Goal: Information Seeking & Learning: Learn about a topic

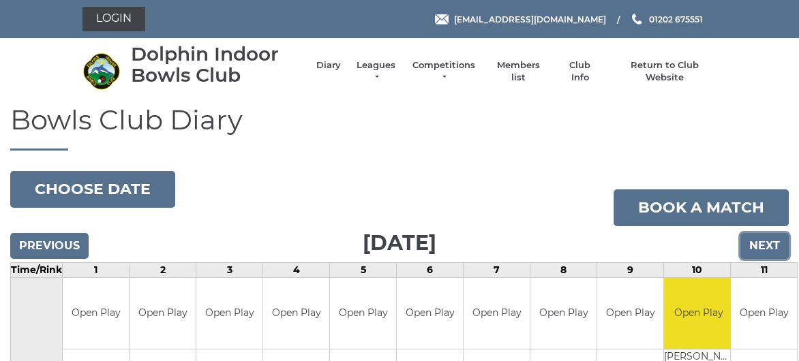
click at [759, 239] on input "Next" at bounding box center [764, 246] width 48 height 26
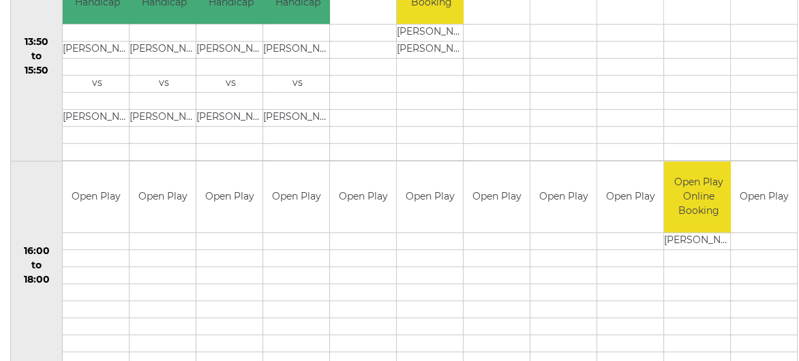
scroll to position [954, 0]
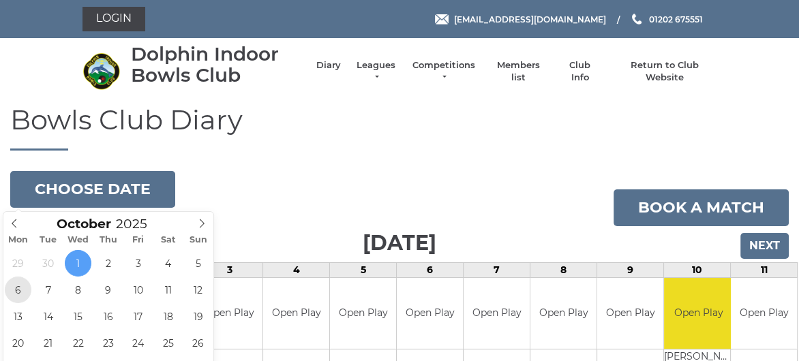
type input "2025-10-06"
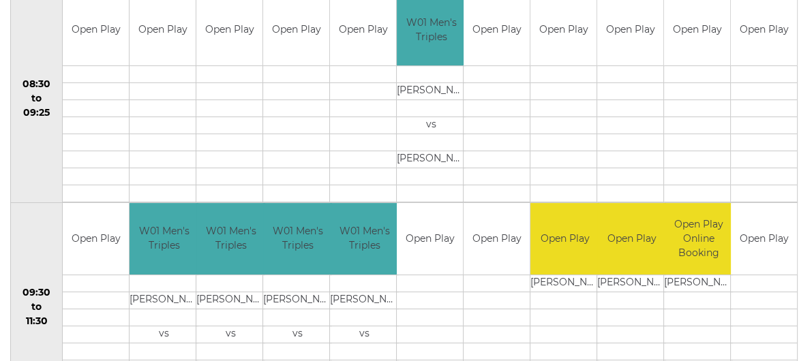
scroll to position [204, 0]
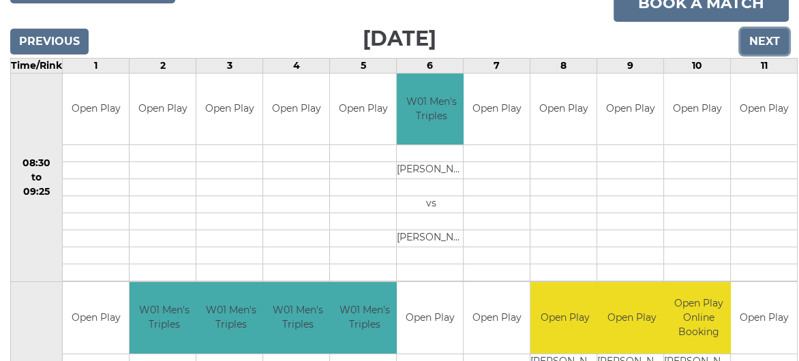
click at [761, 41] on input "Next" at bounding box center [764, 42] width 48 height 26
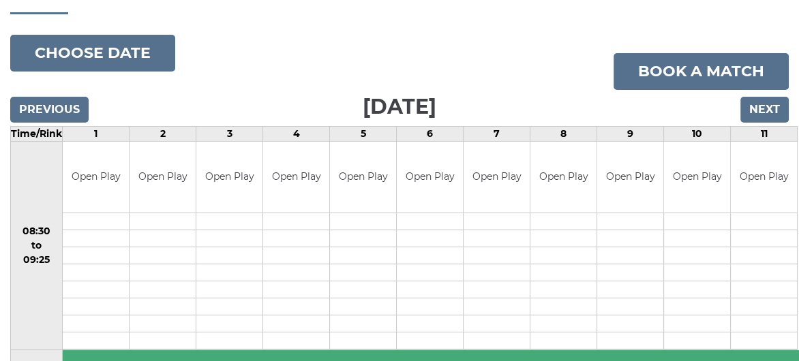
scroll to position [68, 0]
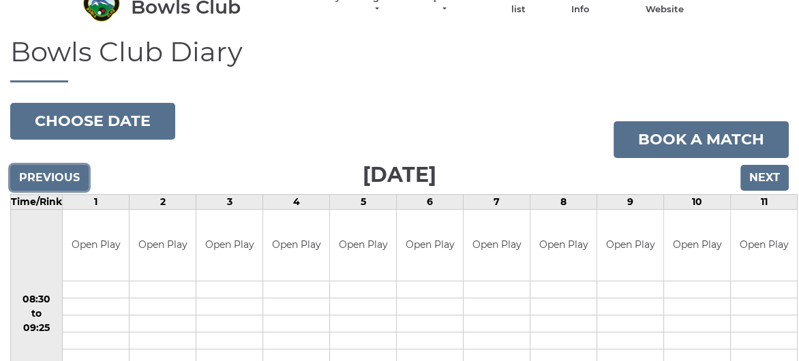
click at [41, 171] on input "Previous" at bounding box center [49, 178] width 78 height 26
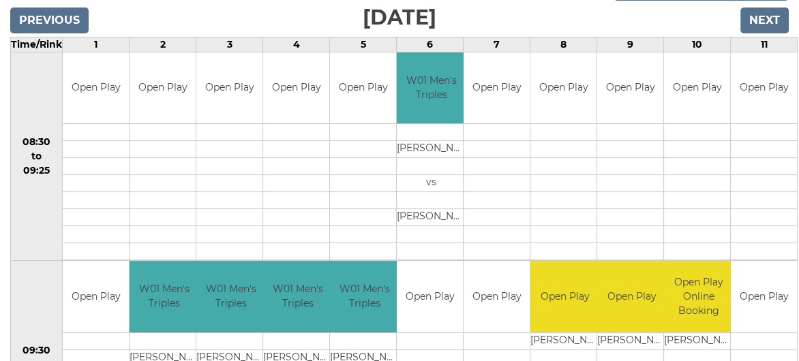
scroll to position [136, 0]
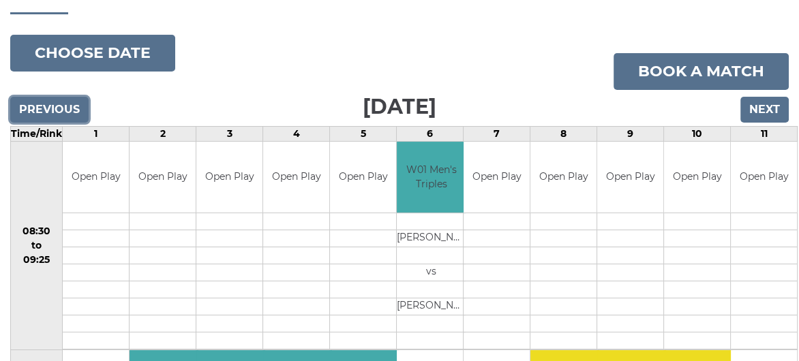
click at [62, 110] on input "Previous" at bounding box center [49, 110] width 78 height 26
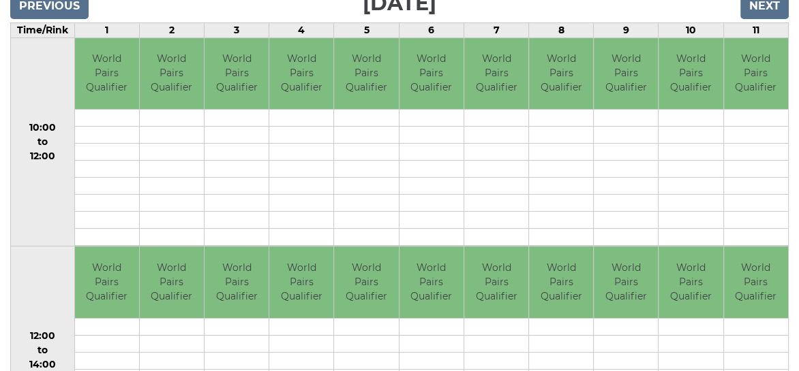
scroll to position [68, 0]
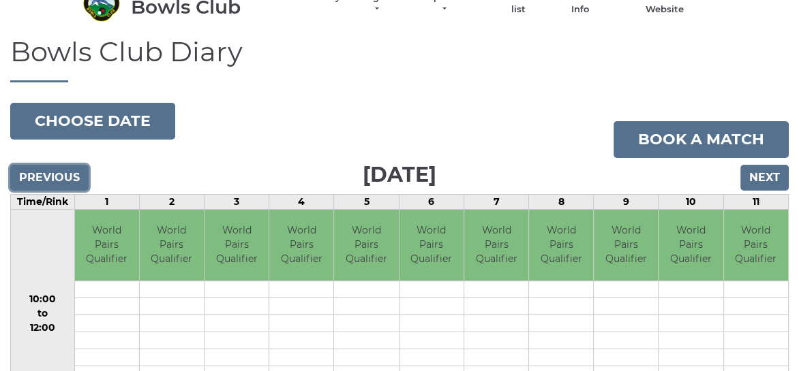
click at [44, 177] on input "Previous" at bounding box center [49, 178] width 78 height 26
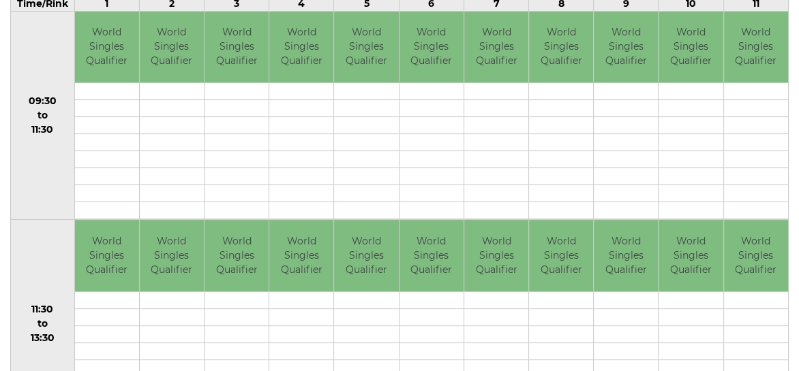
scroll to position [136, 0]
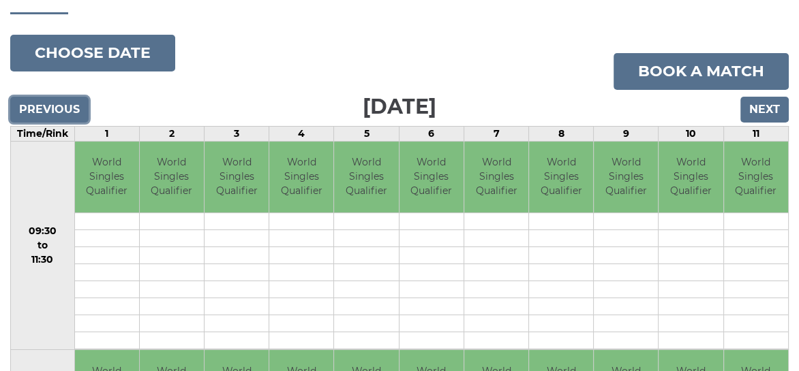
click at [35, 108] on input "Previous" at bounding box center [49, 110] width 78 height 26
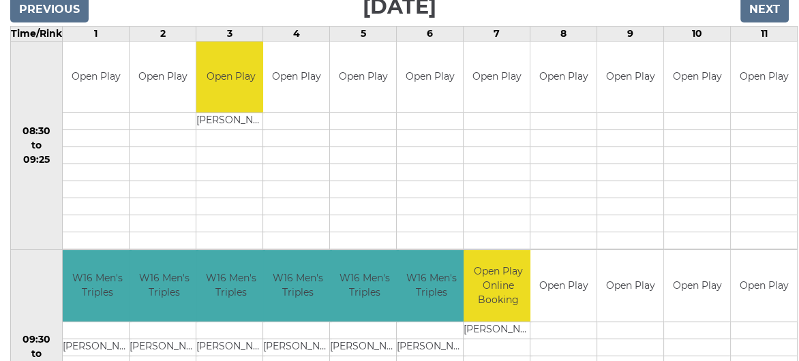
scroll to position [136, 0]
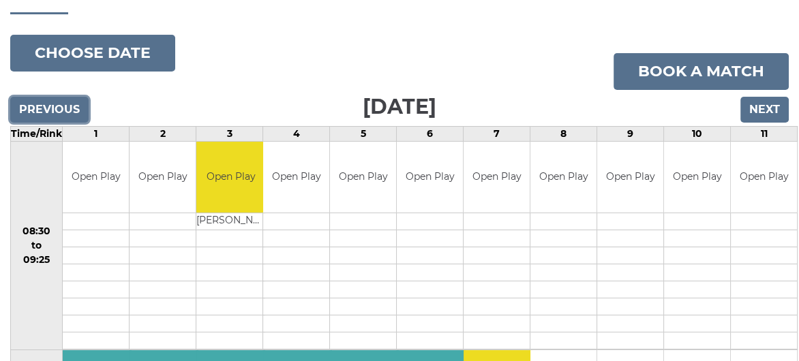
click at [33, 106] on input "Previous" at bounding box center [49, 110] width 78 height 26
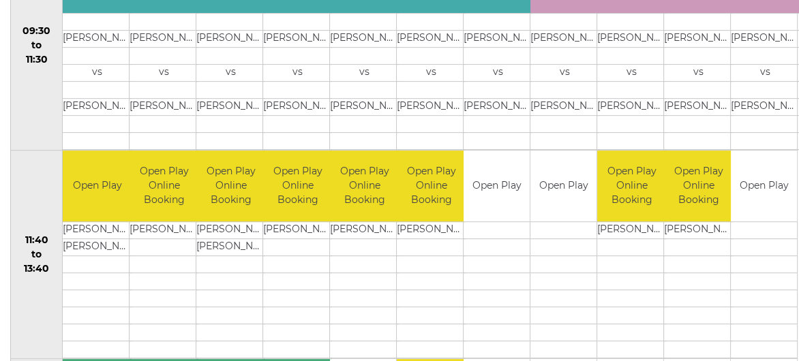
scroll to position [204, 0]
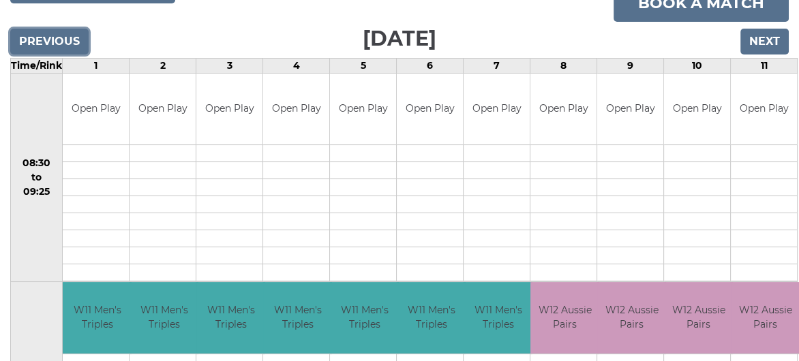
click at [44, 45] on input "Previous" at bounding box center [49, 42] width 78 height 26
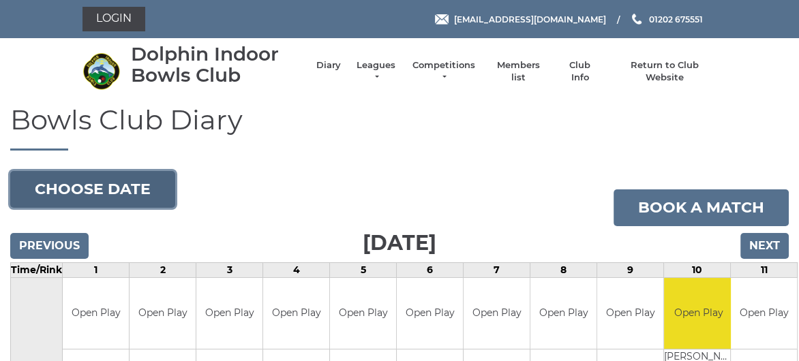
click at [45, 189] on button "Choose date" at bounding box center [92, 189] width 165 height 37
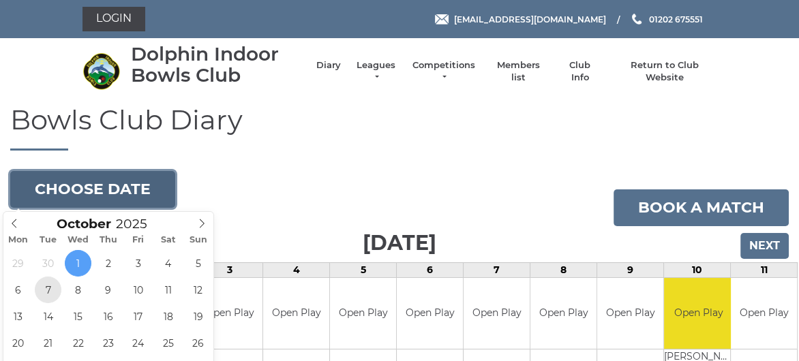
type input "2025-10-07"
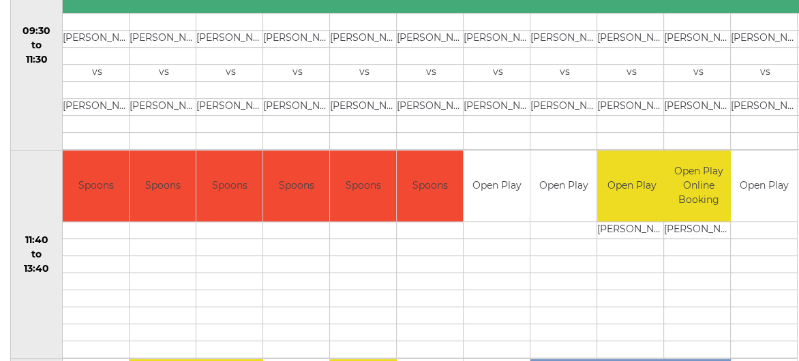
scroll to position [136, 0]
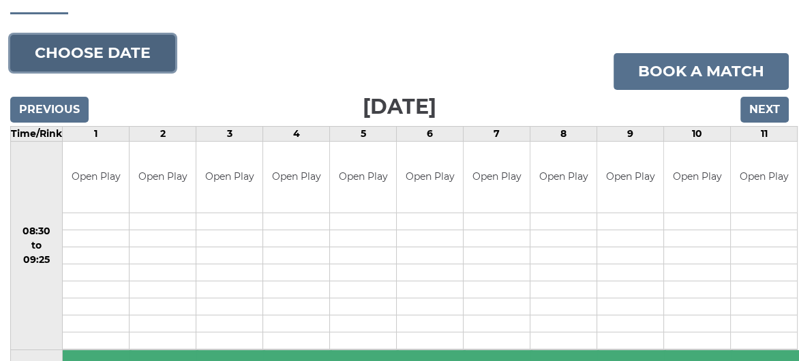
click at [82, 60] on button "Choose date" at bounding box center [92, 53] width 165 height 37
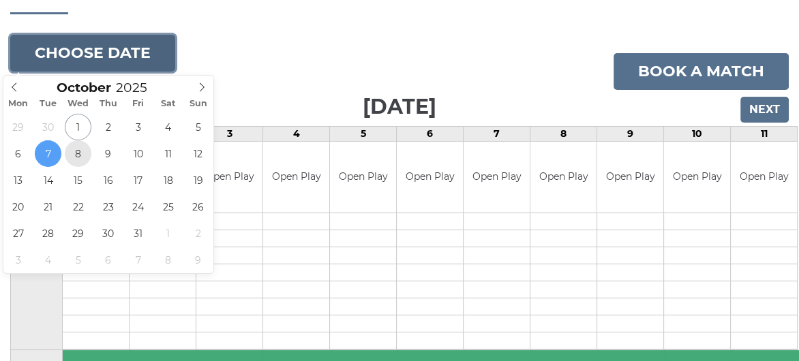
type input "2025-10-08"
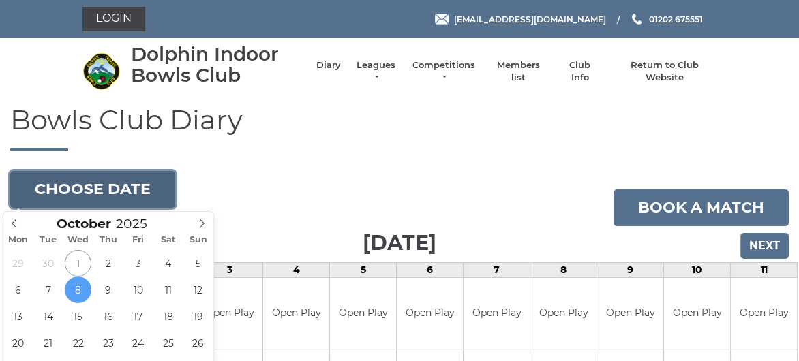
click at [55, 189] on button "Choose date" at bounding box center [92, 189] width 165 height 37
type input "2025-10-13"
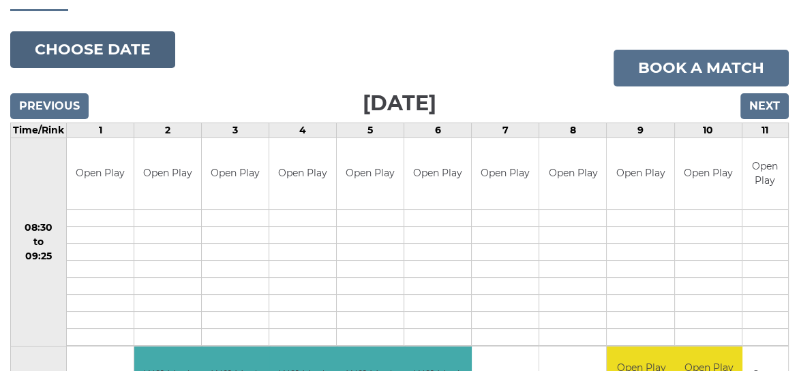
scroll to position [68, 0]
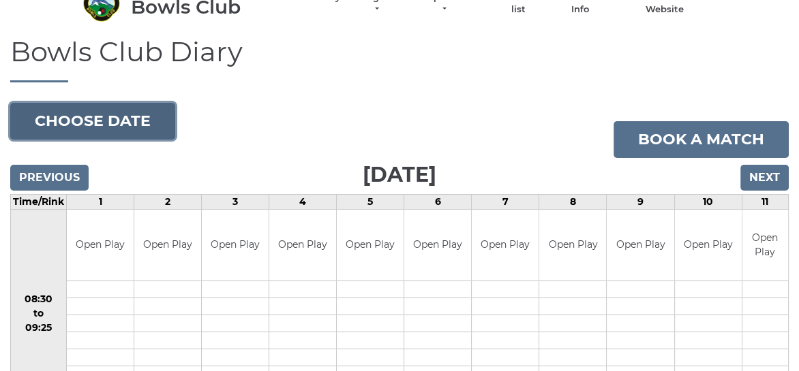
click at [66, 115] on button "Choose date" at bounding box center [92, 121] width 165 height 37
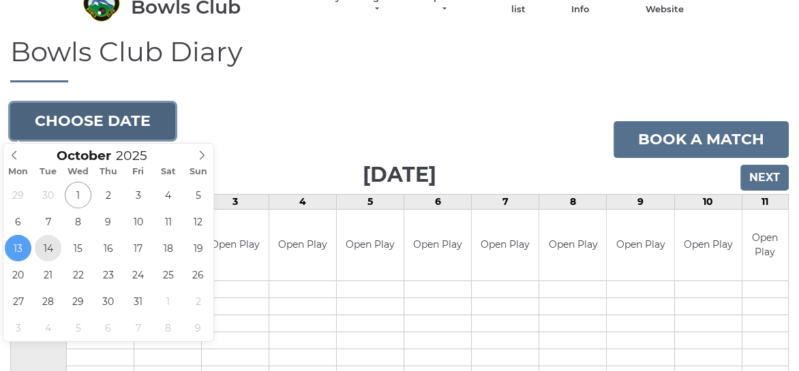
type input "[DATE]"
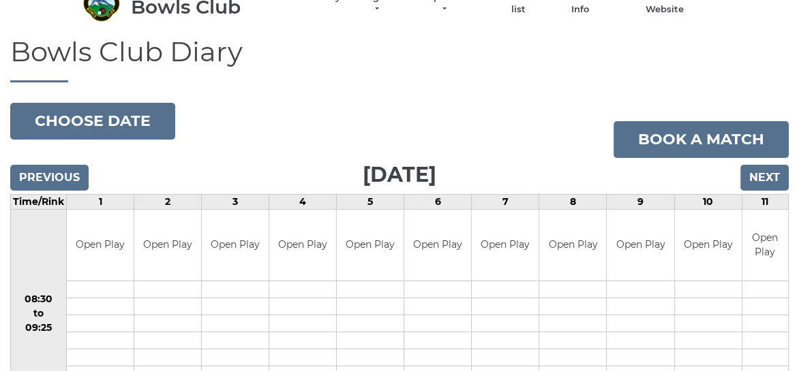
scroll to position [118, 0]
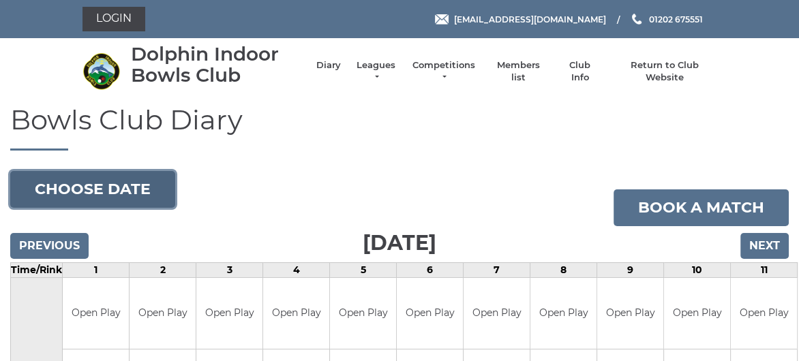
click at [33, 189] on button "Choose date" at bounding box center [92, 189] width 165 height 37
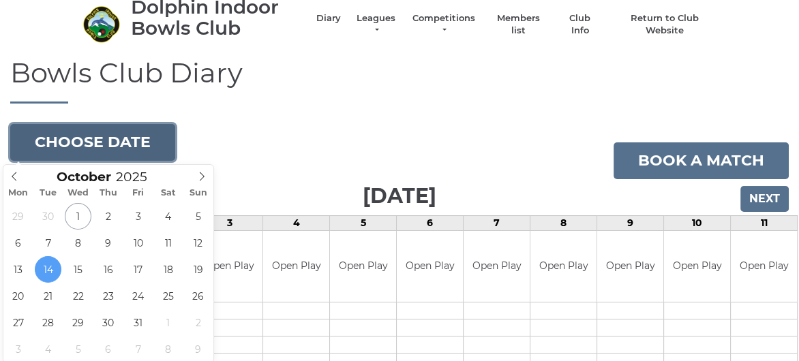
scroll to position [68, 0]
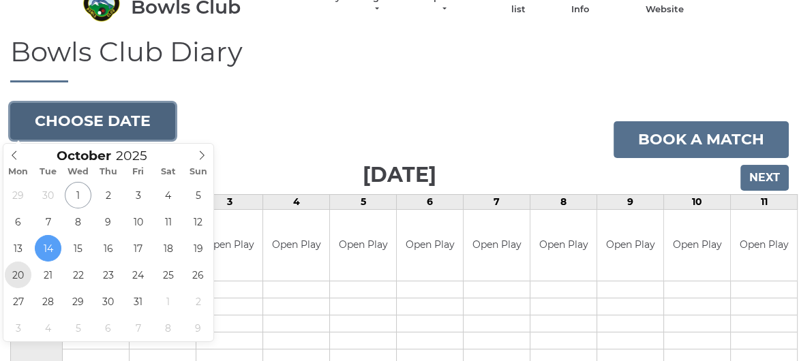
type input "[DATE]"
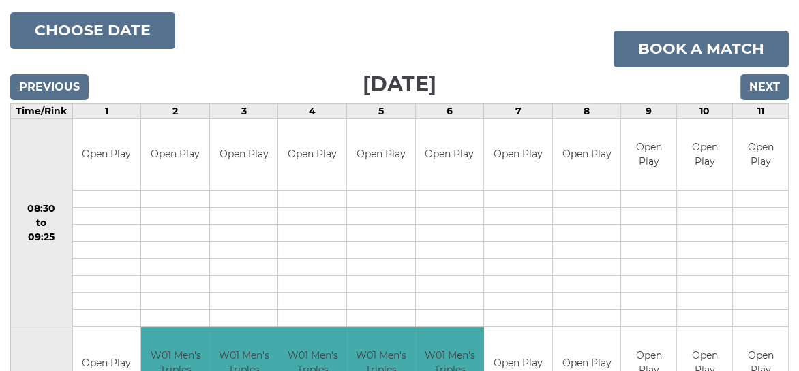
scroll to position [136, 0]
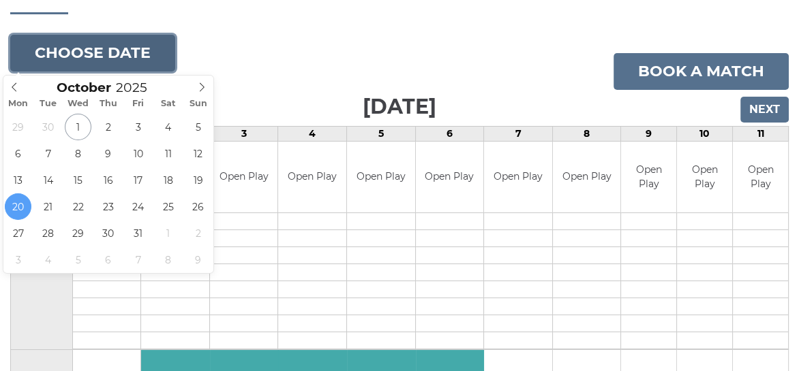
click at [124, 55] on button "Choose date" at bounding box center [92, 53] width 165 height 37
type input "2025-10-21"
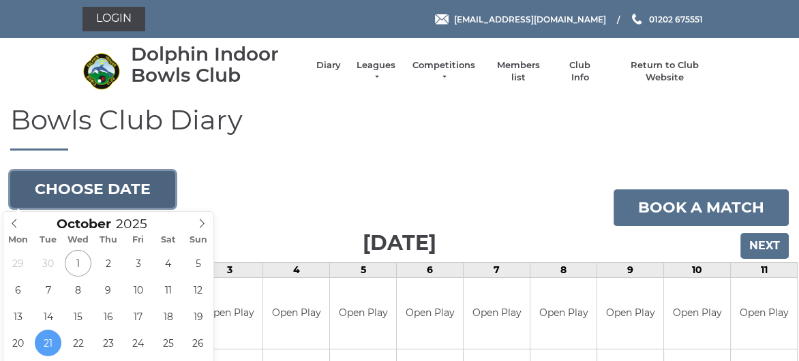
click at [85, 187] on button "Choose date" at bounding box center [92, 189] width 165 height 37
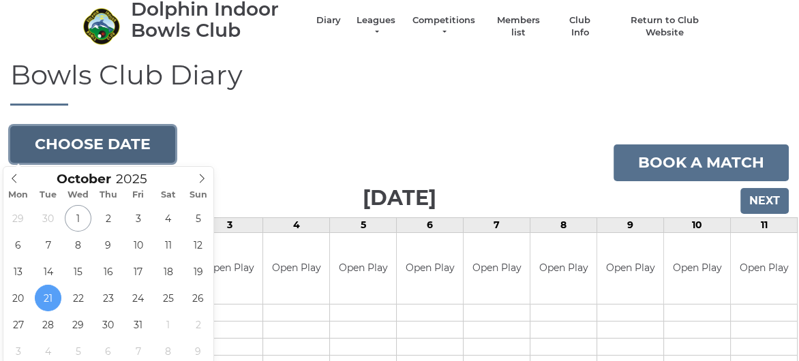
scroll to position [68, 0]
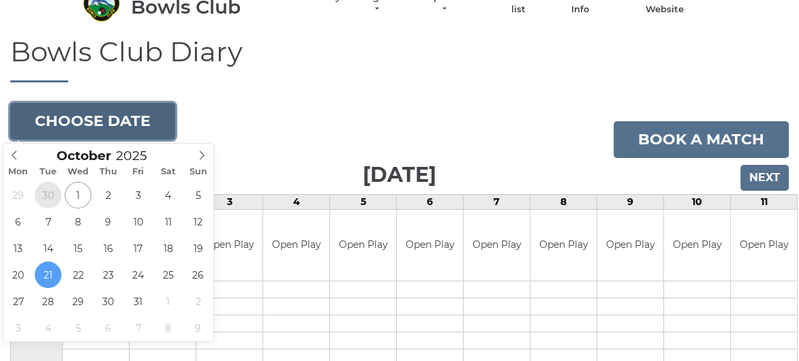
type input "[DATE]"
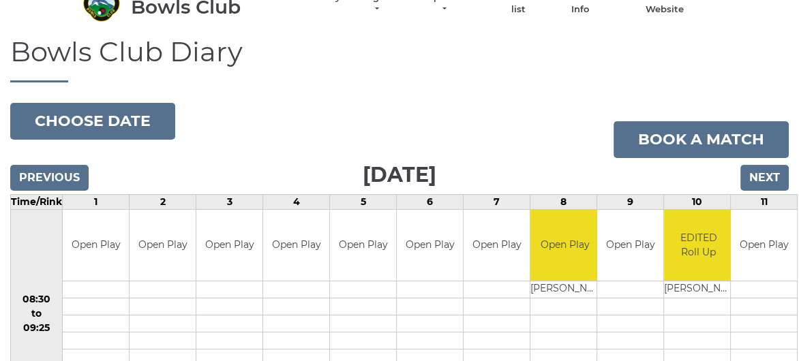
scroll to position [68, 0]
click at [72, 179] on input "Previous" at bounding box center [49, 178] width 78 height 26
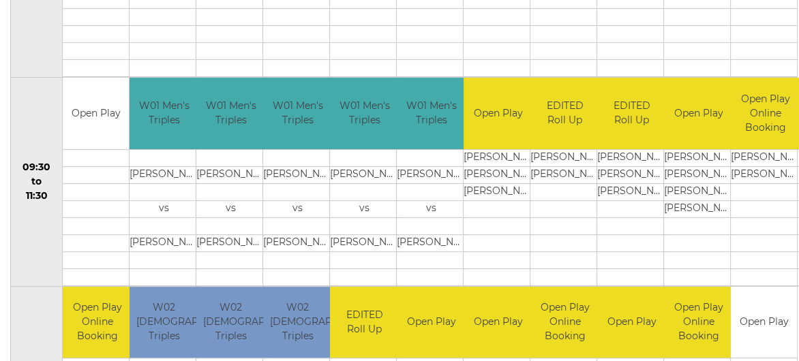
scroll to position [68, 0]
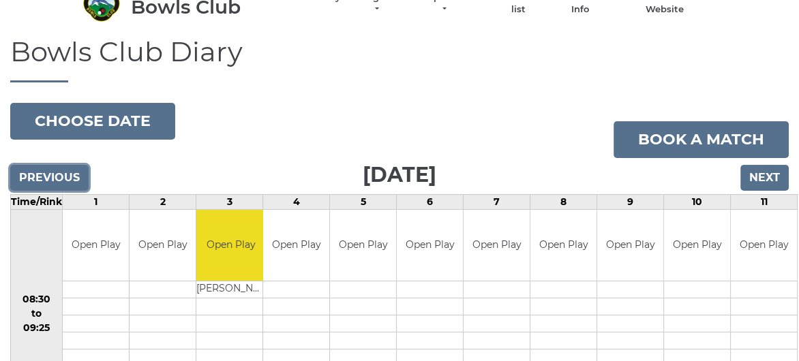
click at [42, 174] on input "Previous" at bounding box center [49, 178] width 78 height 26
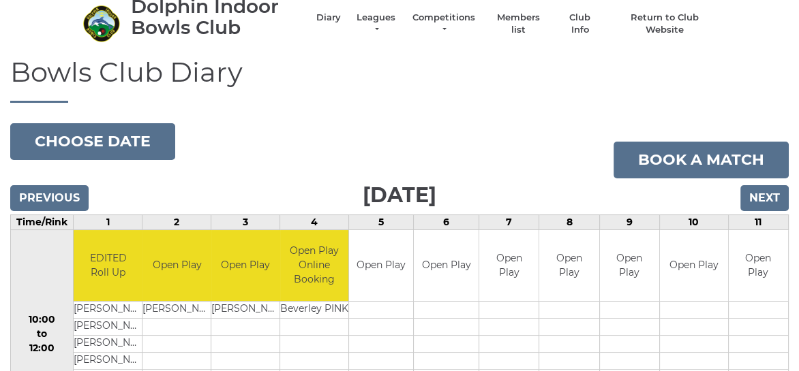
scroll to position [68, 0]
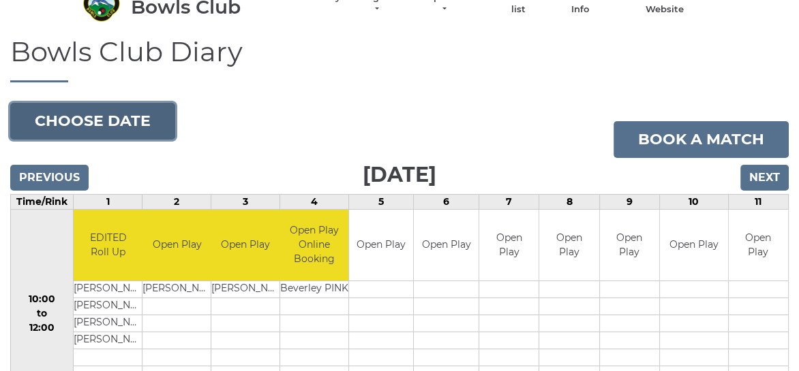
click at [138, 123] on button "Choose date" at bounding box center [92, 121] width 165 height 37
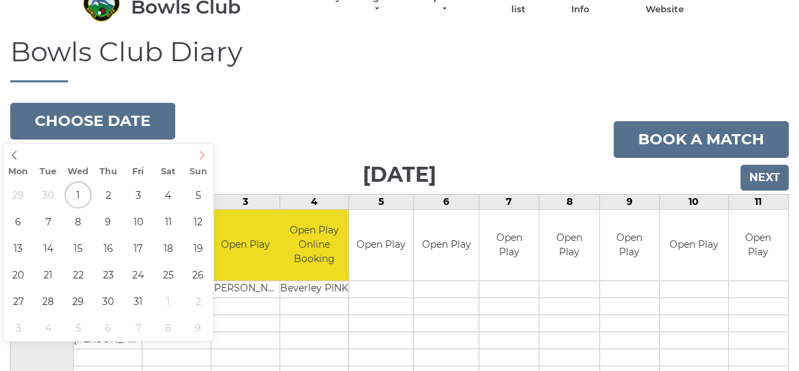
click at [205, 155] on icon at bounding box center [202, 156] width 10 height 10
type input "[DATE]"
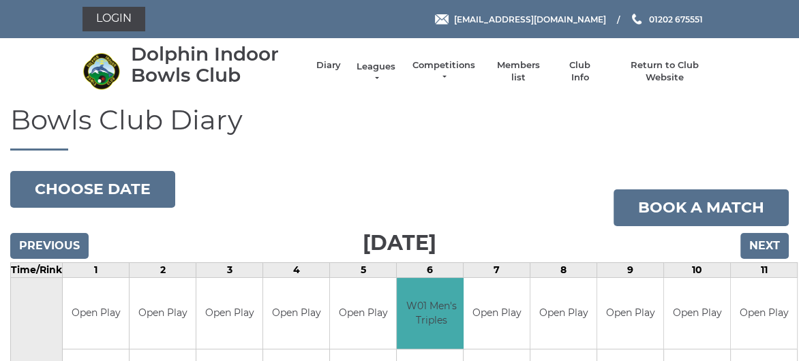
click at [380, 66] on link "Leagues" at bounding box center [375, 73] width 43 height 25
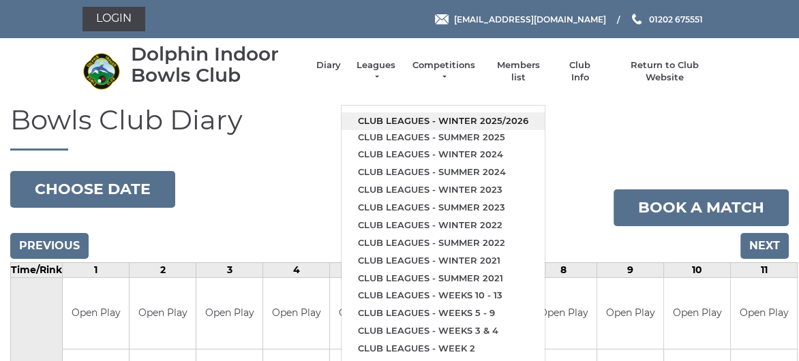
click at [407, 116] on link "Club leagues - Winter 2025/2026" at bounding box center [443, 121] width 203 height 18
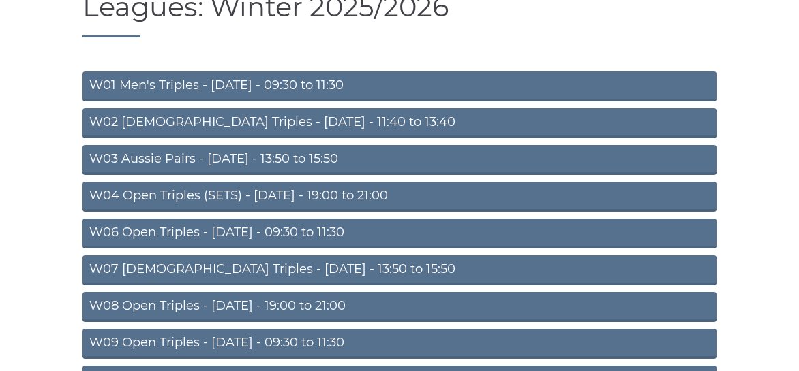
scroll to position [136, 0]
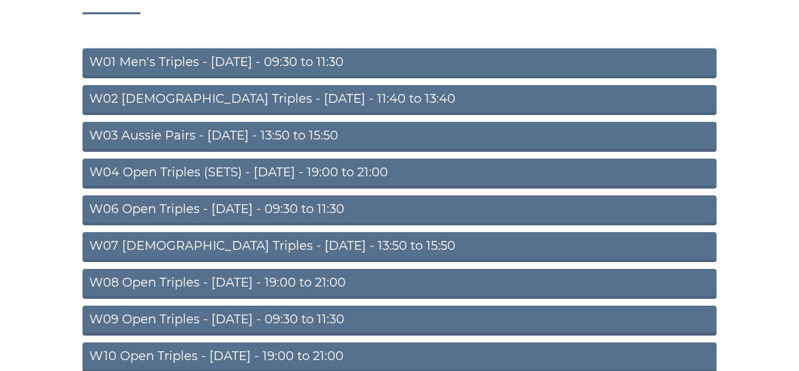
click at [233, 207] on link "W06 Open Triples - Tuesday - 09:30 to 11:30" at bounding box center [399, 211] width 634 height 30
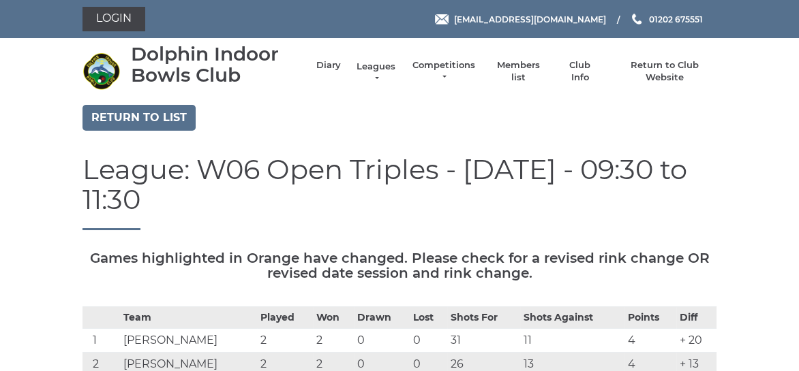
click at [383, 65] on link "Leagues" at bounding box center [375, 73] width 43 height 25
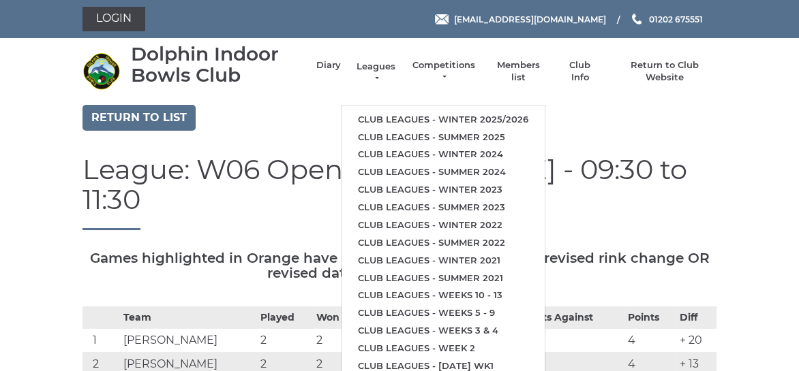
click at [383, 65] on link "Leagues" at bounding box center [375, 73] width 43 height 25
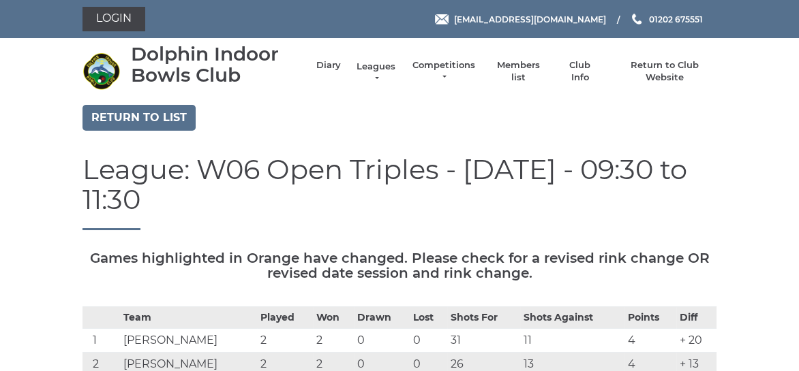
click at [371, 67] on link "Leagues" at bounding box center [375, 73] width 43 height 25
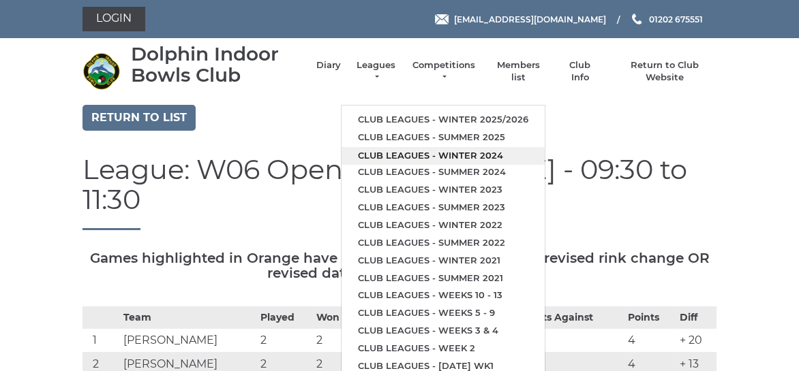
click at [397, 155] on link "Club leagues - Winter 2024" at bounding box center [443, 156] width 203 height 18
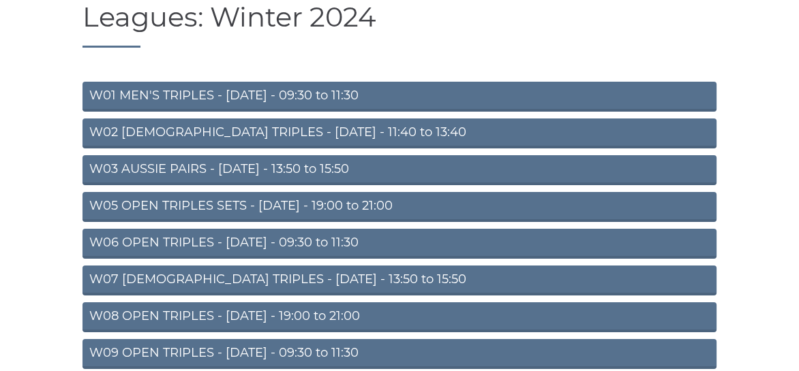
scroll to position [136, 0]
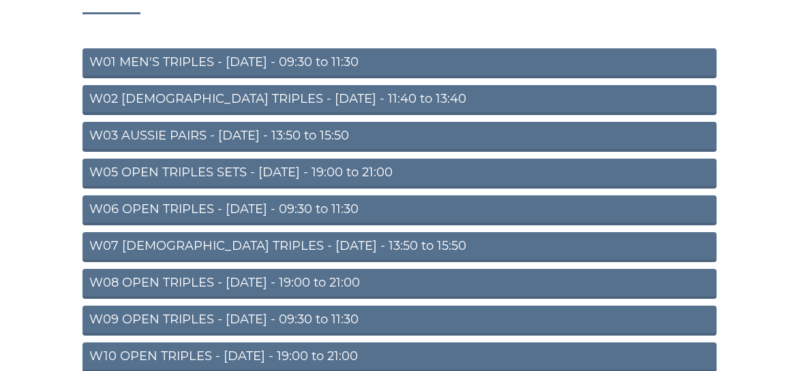
click at [263, 208] on link "W06 OPEN TRIPLES - [DATE] - 09:30 to 11:30" at bounding box center [399, 211] width 634 height 30
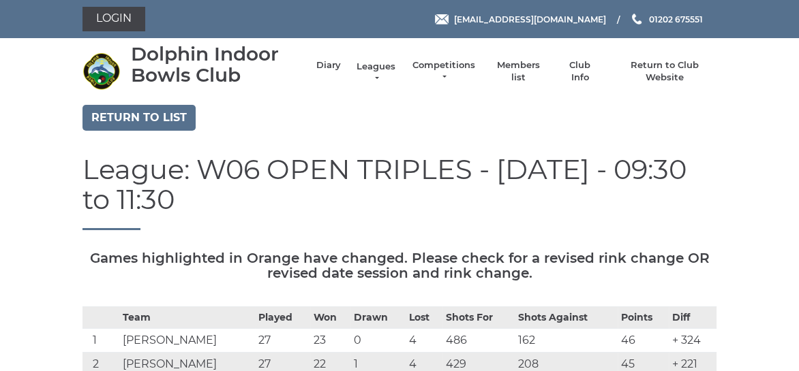
click at [371, 68] on link "Leagues" at bounding box center [375, 73] width 43 height 25
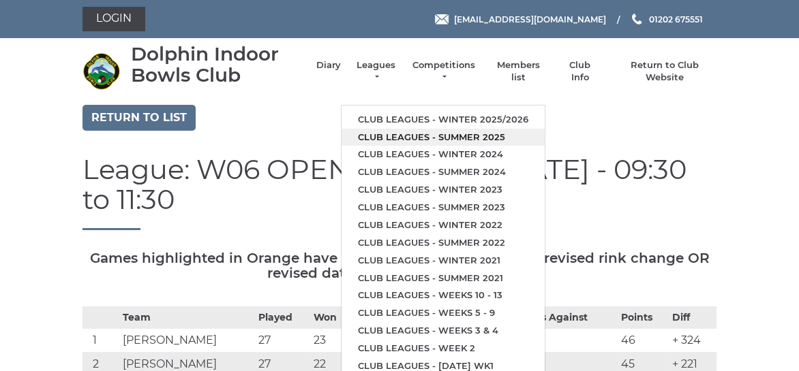
click at [401, 136] on link "Club leagues - Summer 2025" at bounding box center [443, 138] width 203 height 18
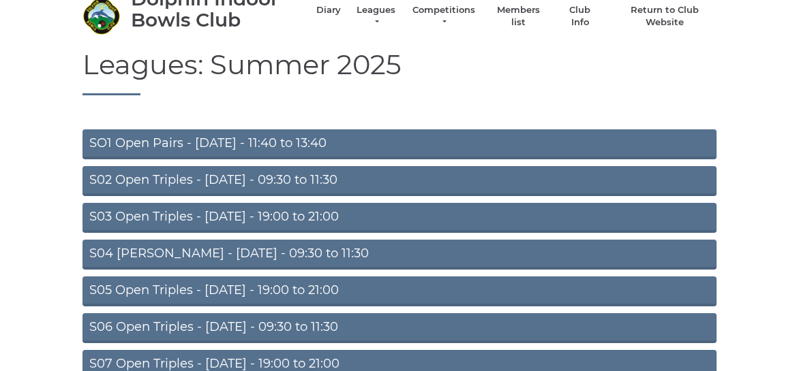
scroll to position [136, 0]
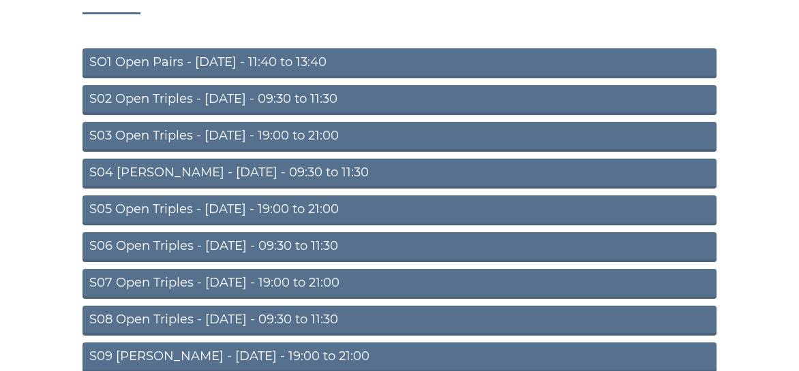
click at [239, 100] on link "S02 Open Triples - [DATE] - 09:30 to 11:30" at bounding box center [399, 100] width 634 height 30
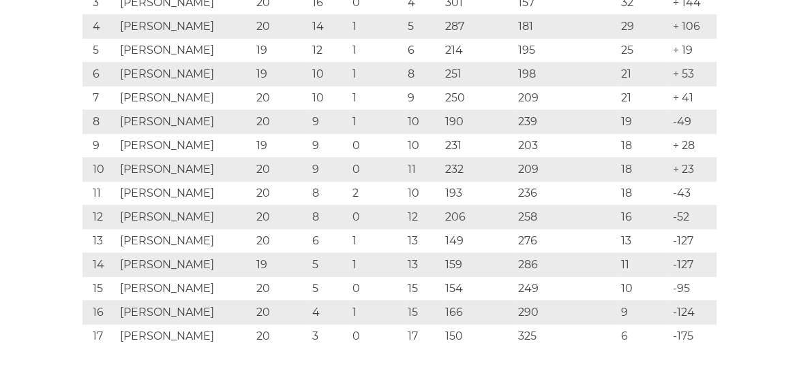
scroll to position [409, 0]
